Goal: Information Seeking & Learning: Learn about a topic

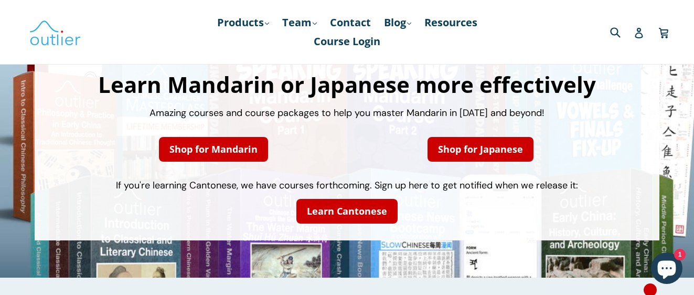
scroll to position [68, 0]
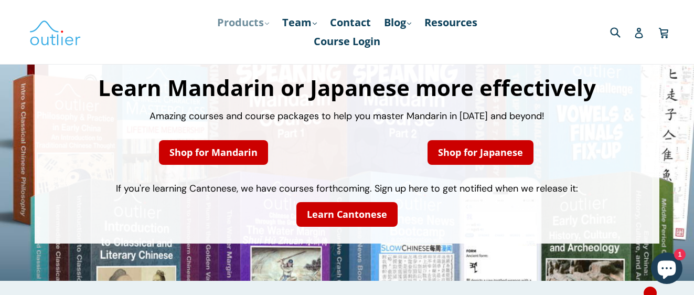
click at [252, 24] on link "Products .cls-1{fill:#231f20} expand" at bounding box center [243, 22] width 62 height 19
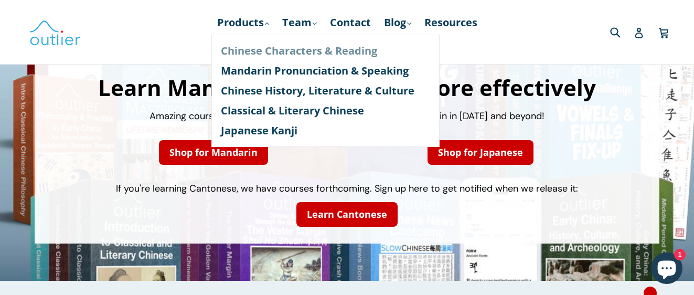
click at [261, 49] on link "Chinese Characters & Reading" at bounding box center [325, 51] width 209 height 20
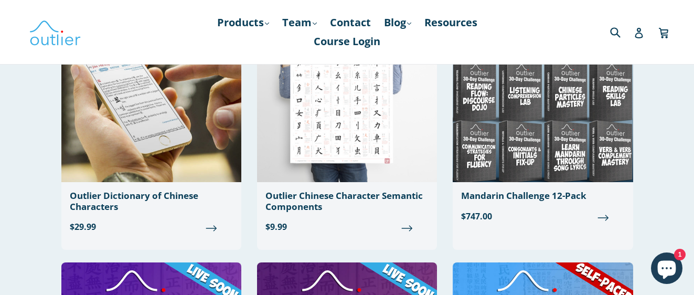
scroll to position [418, 0]
